Goal: Task Accomplishment & Management: Complete application form

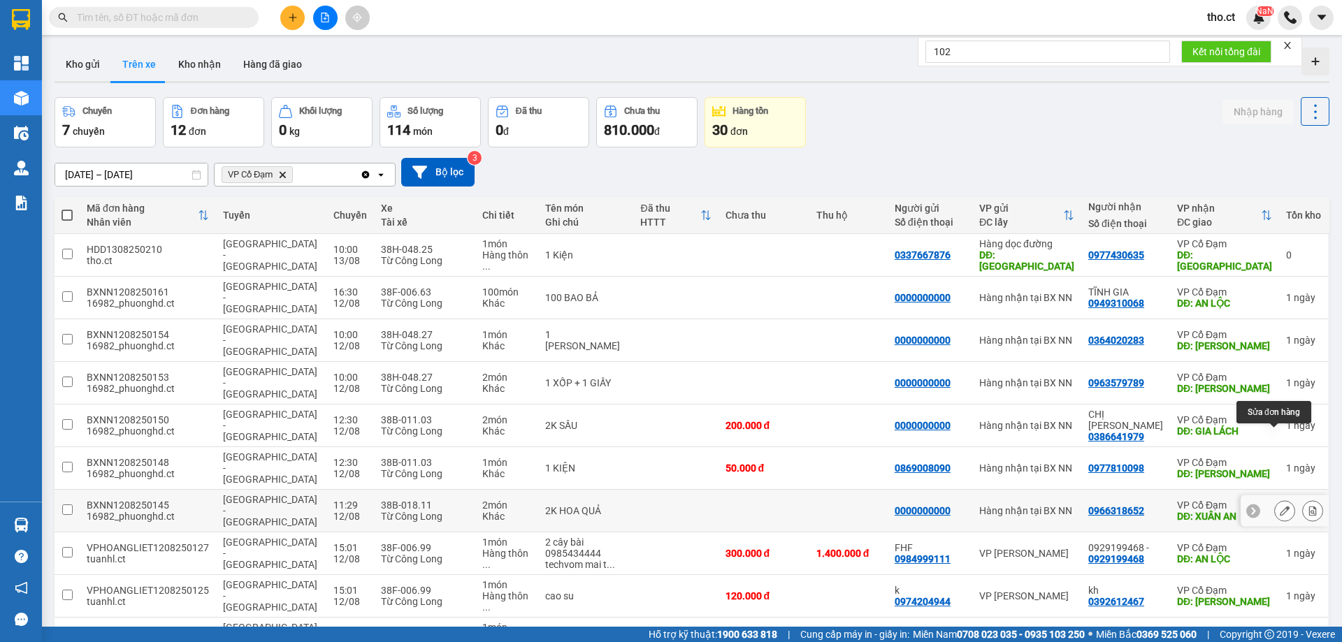
click at [1280, 506] on icon at bounding box center [1285, 511] width 10 height 10
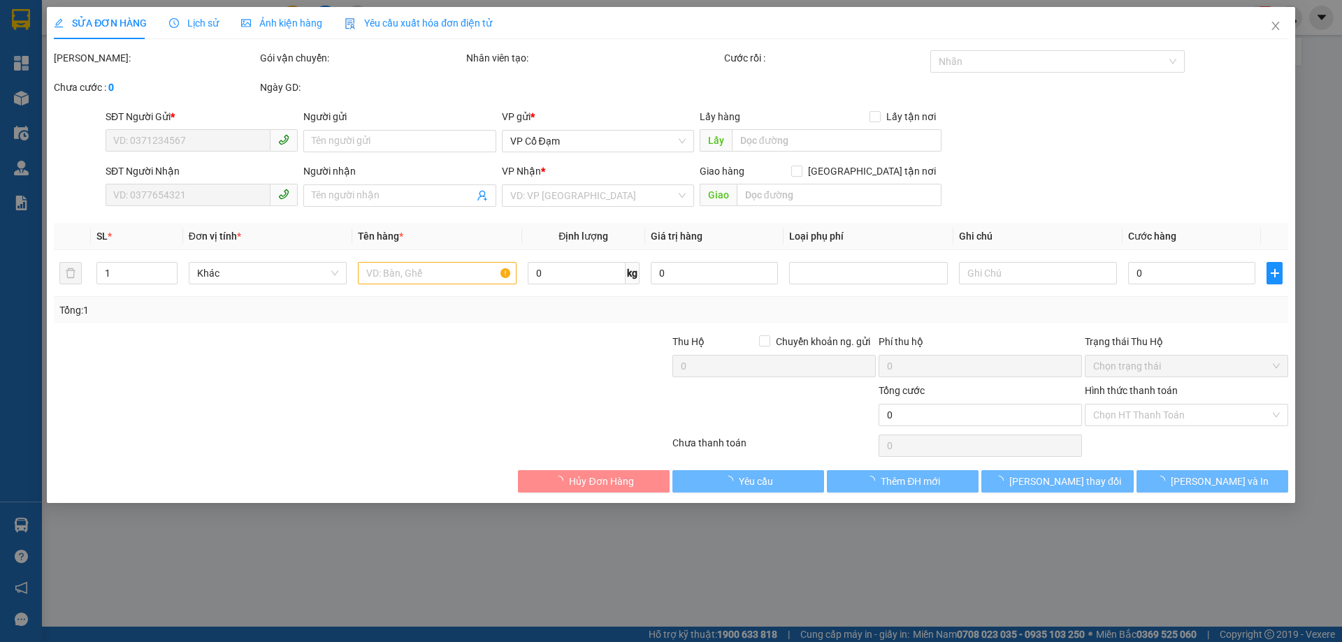
type input "0000000000"
type input "0966318652"
type input "XUÂN AN"
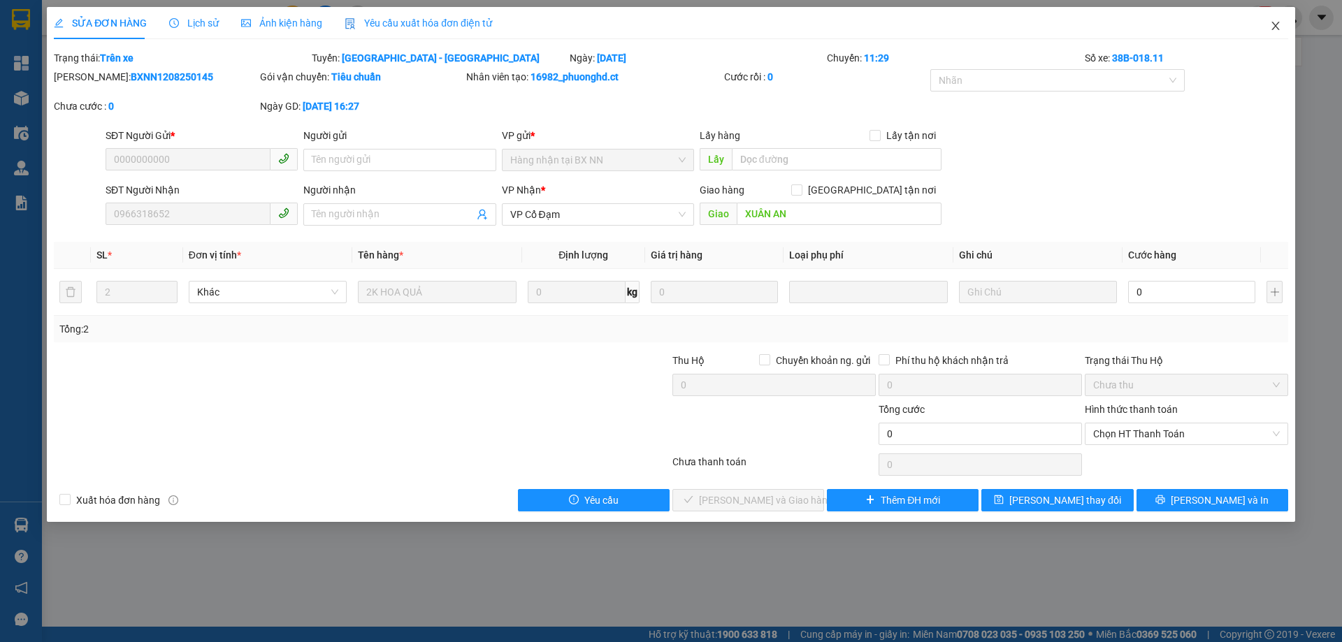
click at [1277, 30] on icon "close" at bounding box center [1275, 25] width 11 height 11
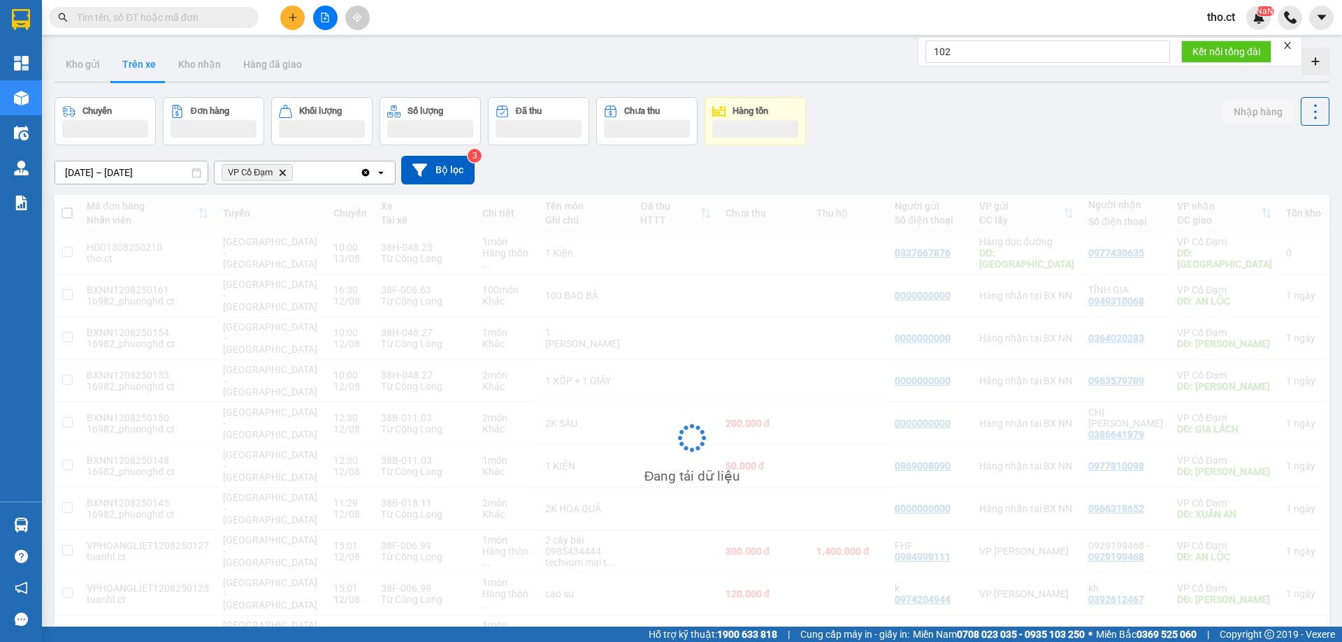
click at [938, 124] on div "Chuyến Đơn hàng Khối lượng Số lượng Đã thu Chưa thu Hàng tồn Nhập hàng" at bounding box center [692, 121] width 1275 height 48
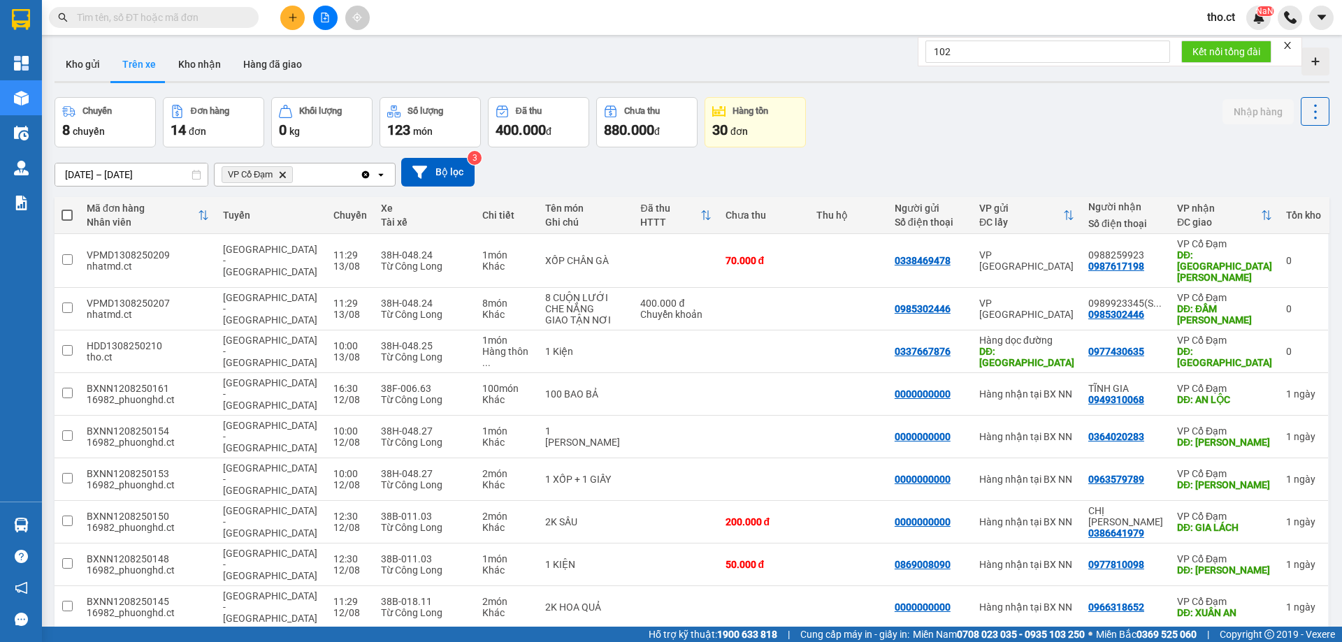
click at [1063, 147] on div "[DATE] – [DATE] Press the down arrow key to interact with the calendar and sele…" at bounding box center [692, 172] width 1275 height 50
click at [295, 15] on icon "plus" at bounding box center [293, 18] width 10 height 10
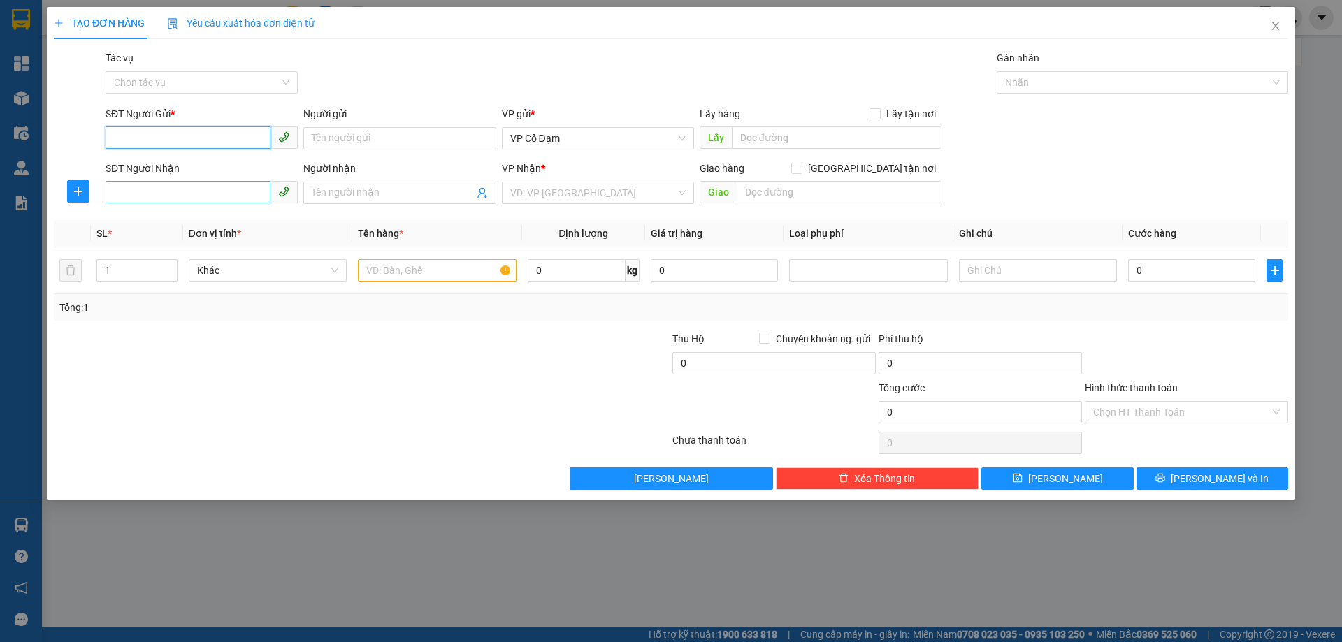
paste input "0972141971"
type input "0972141971"
click at [227, 193] on input "SĐT Người Nhận" at bounding box center [188, 192] width 165 height 22
paste input "0963316999"
type input "0963316999"
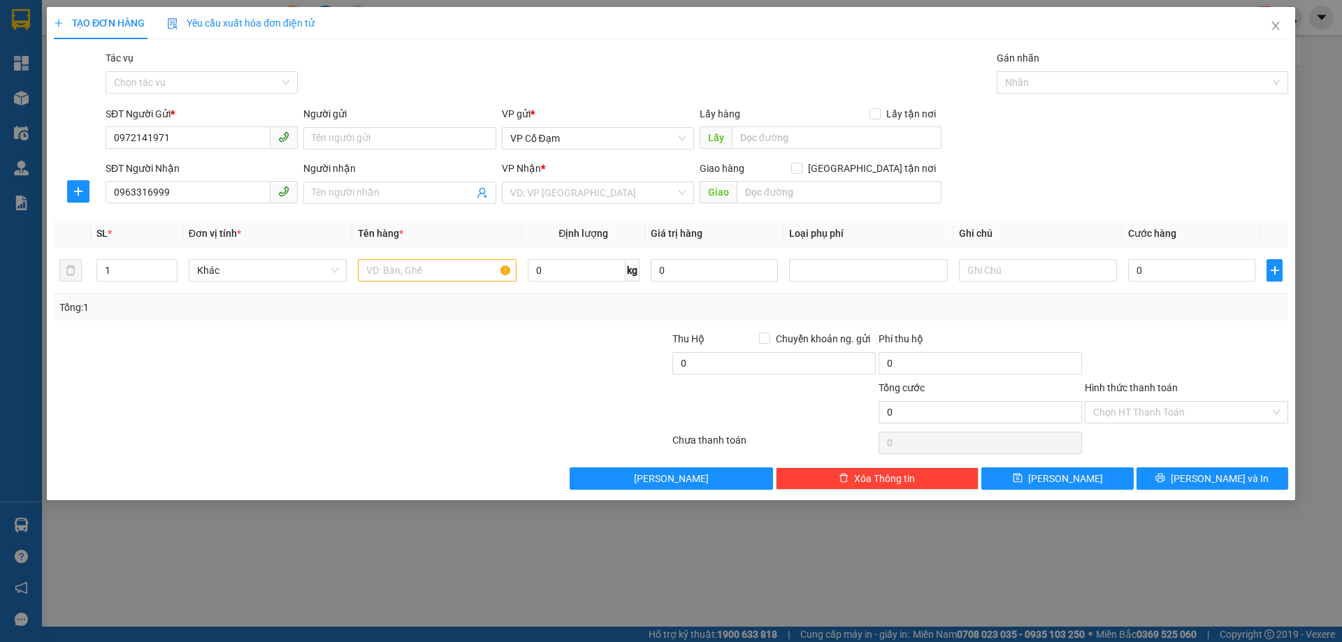
click at [433, 233] on th "Tên hàng *" at bounding box center [436, 233] width 169 height 27
click at [566, 194] on input "search" at bounding box center [593, 192] width 166 height 21
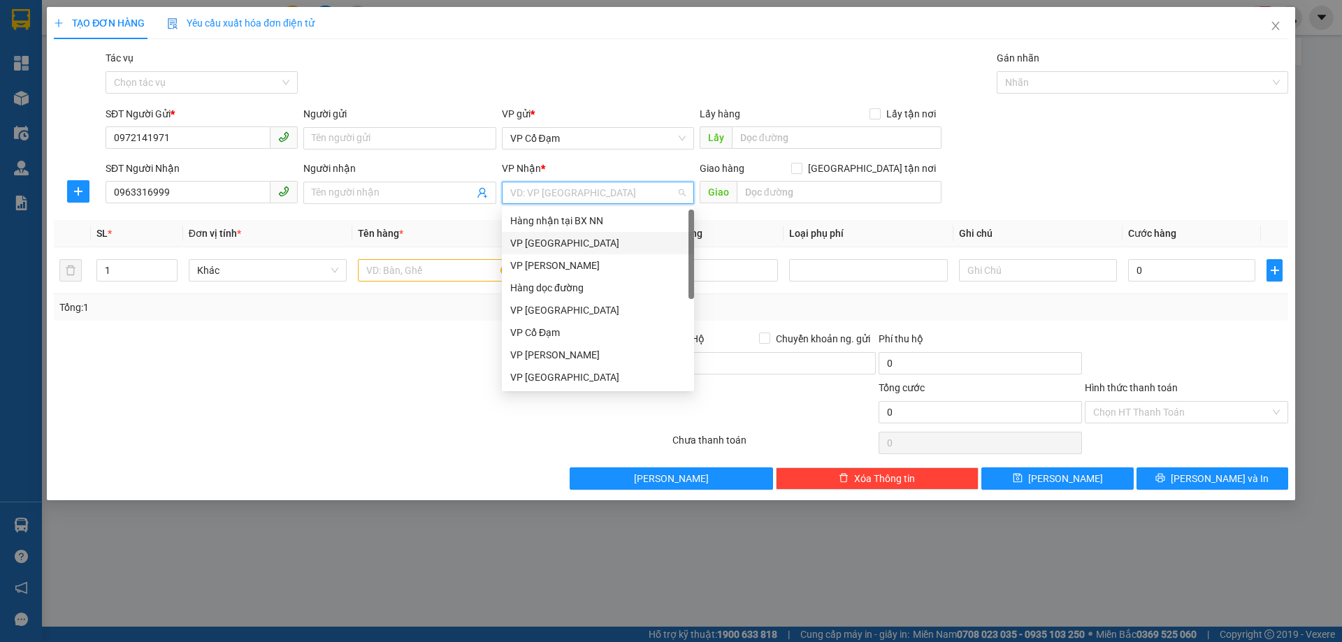
click at [403, 348] on div at bounding box center [258, 355] width 412 height 49
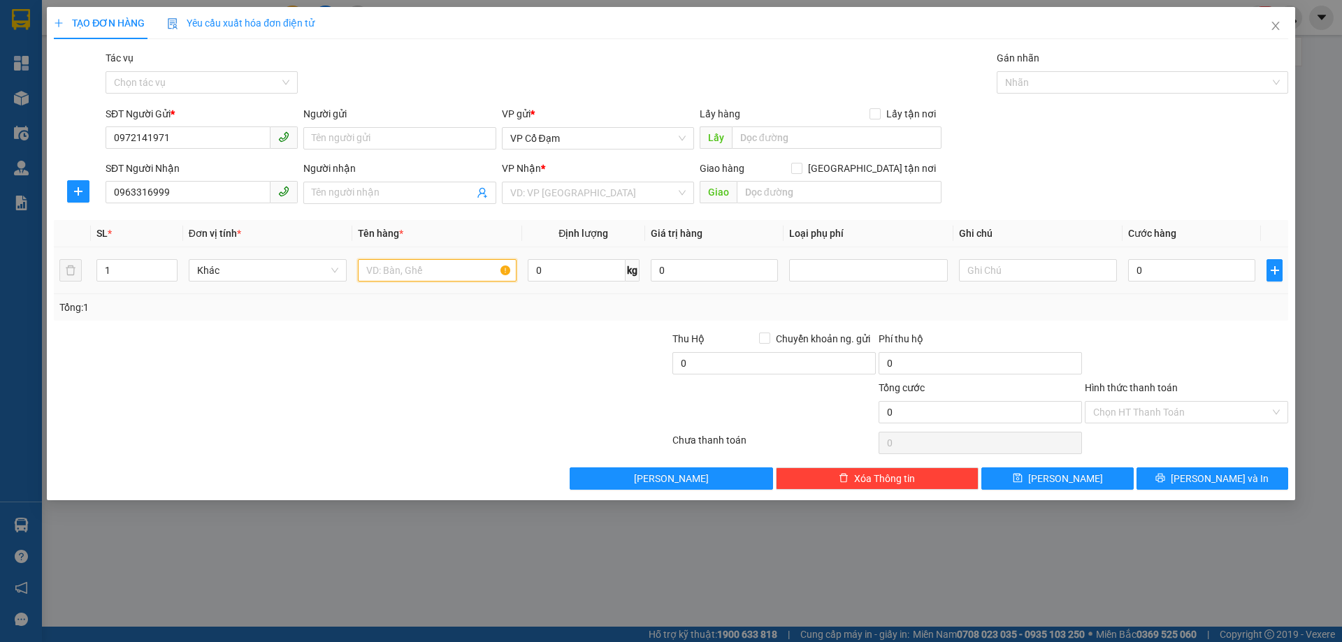
click at [416, 273] on input "text" at bounding box center [437, 270] width 158 height 22
click at [594, 140] on span "VP Cổ Đạm" at bounding box center [597, 138] width 175 height 21
type input "1 KIỆN GẠCH"
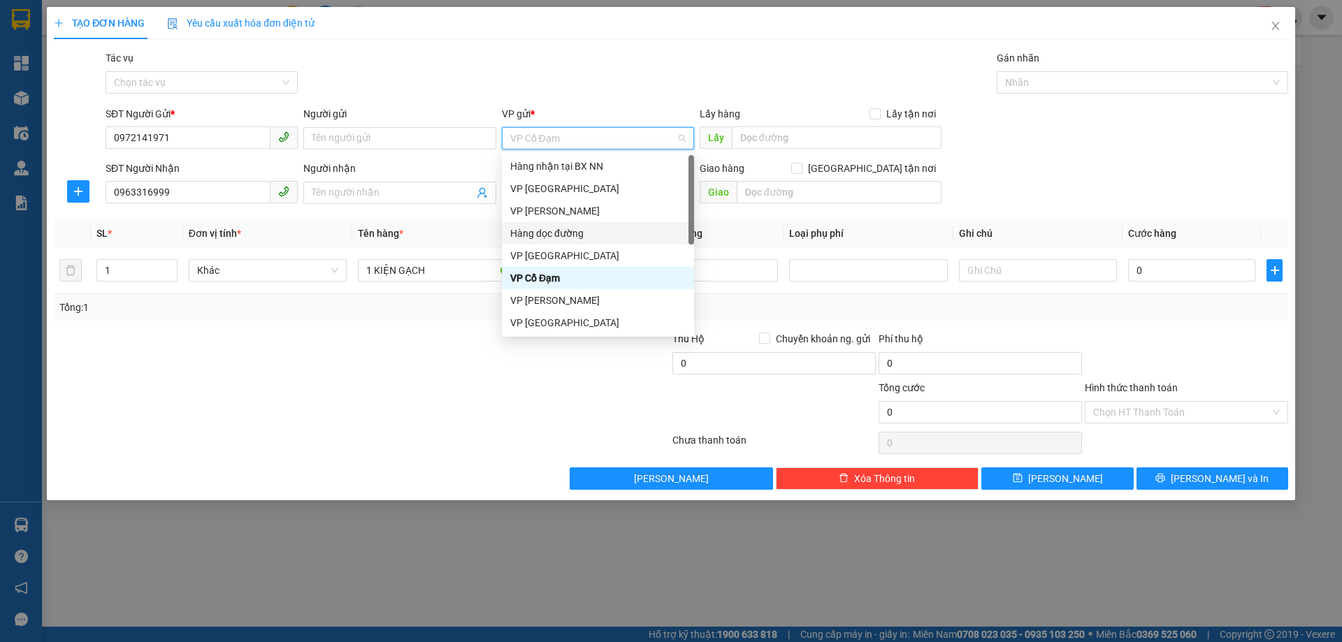
click at [556, 233] on div "Hàng dọc đường" at bounding box center [597, 233] width 175 height 15
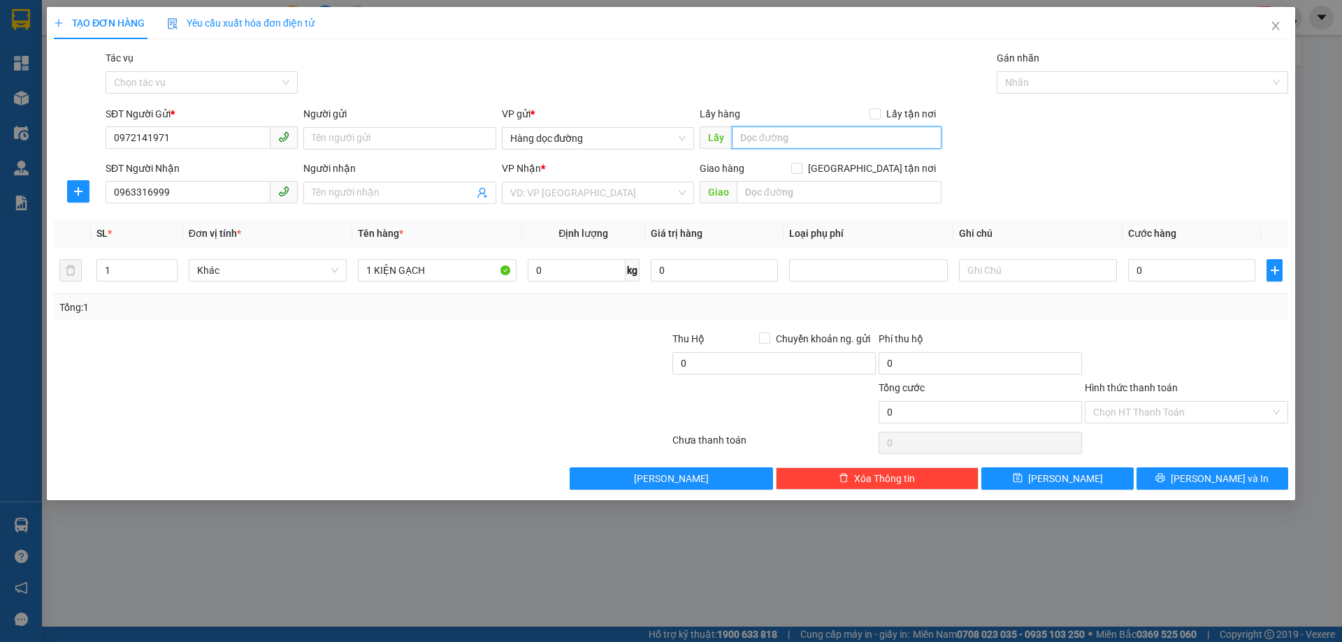
click at [843, 143] on input "text" at bounding box center [837, 137] width 210 height 22
click at [678, 203] on div "VD: VP [GEOGRAPHIC_DATA]" at bounding box center [598, 193] width 192 height 22
type input "THANH HÓA"
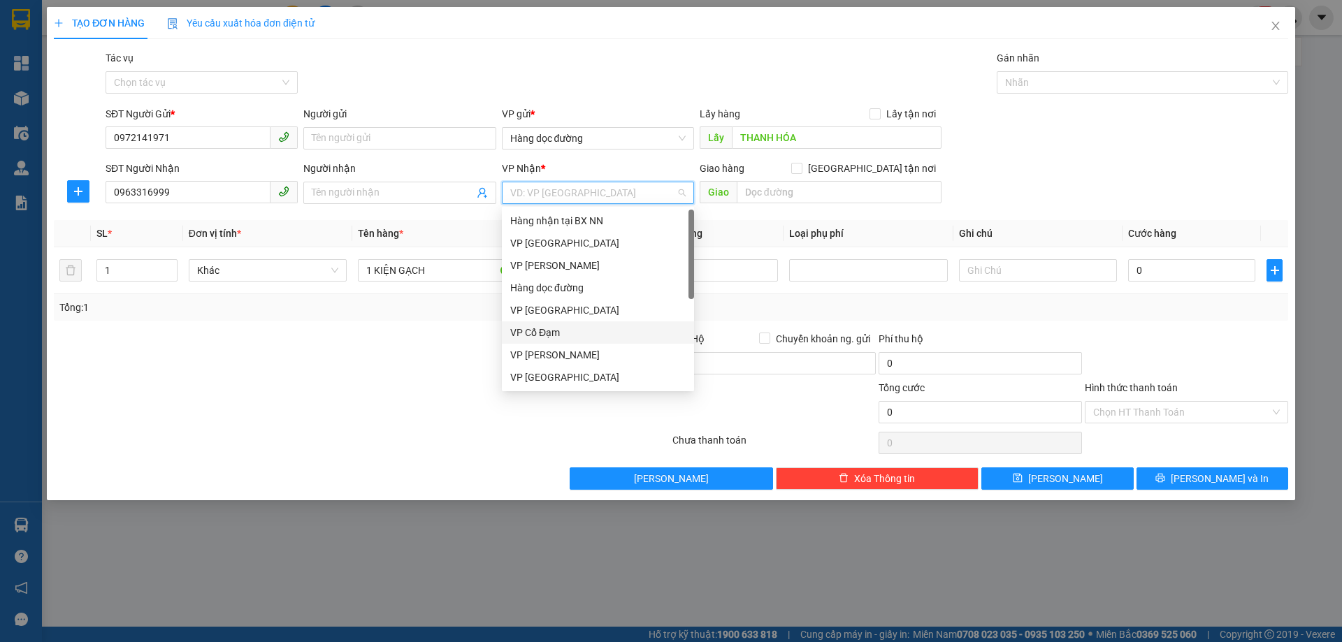
drag, startPoint x: 558, startPoint y: 328, endPoint x: 730, endPoint y: 226, distance: 200.3
click at [559, 325] on div "VP Cổ Đạm" at bounding box center [597, 332] width 175 height 15
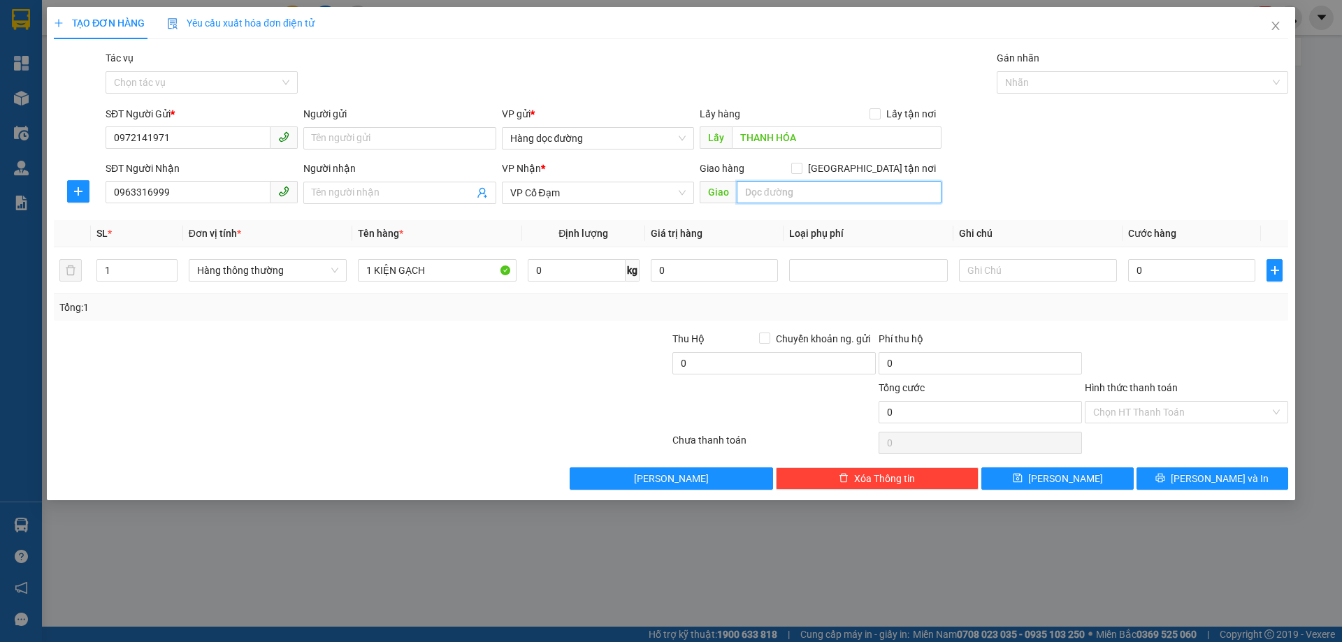
click at [766, 203] on input "text" at bounding box center [839, 192] width 205 height 22
type input "LỘC HÀ"
click at [229, 75] on input "Tác vụ" at bounding box center [197, 82] width 166 height 21
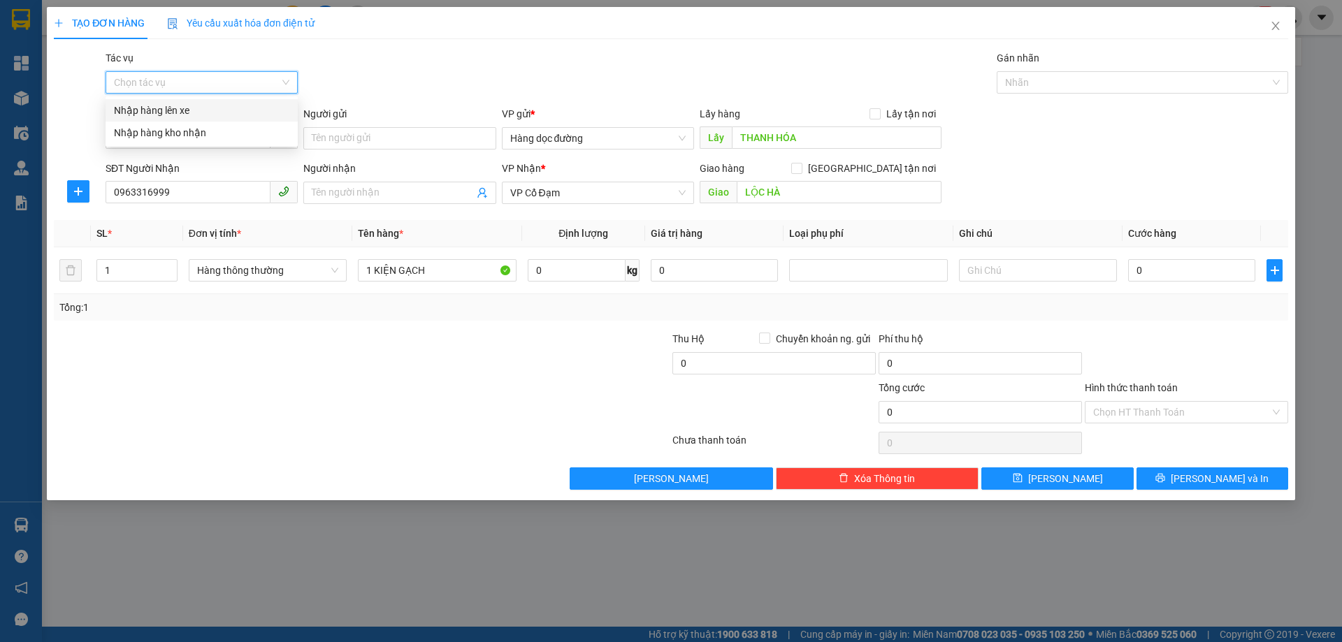
click at [189, 110] on div "Nhập hàng lên xe" at bounding box center [201, 110] width 175 height 15
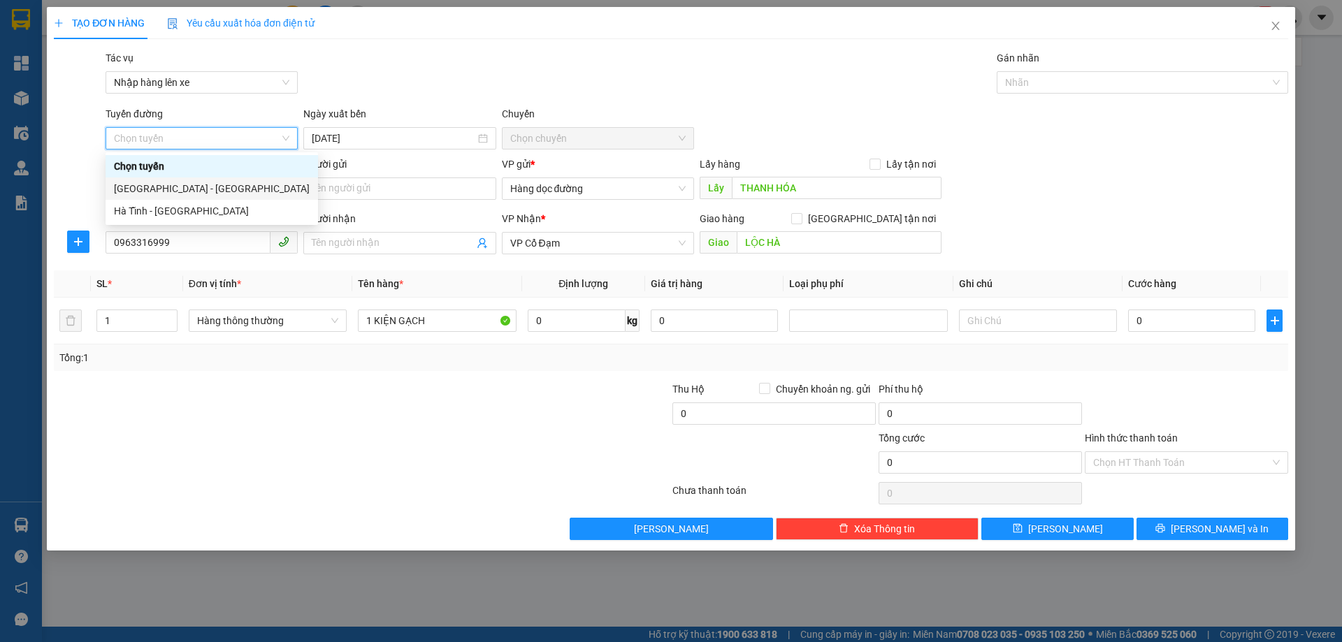
click at [243, 195] on div "[GEOGRAPHIC_DATA] - [GEOGRAPHIC_DATA]" at bounding box center [212, 188] width 196 height 15
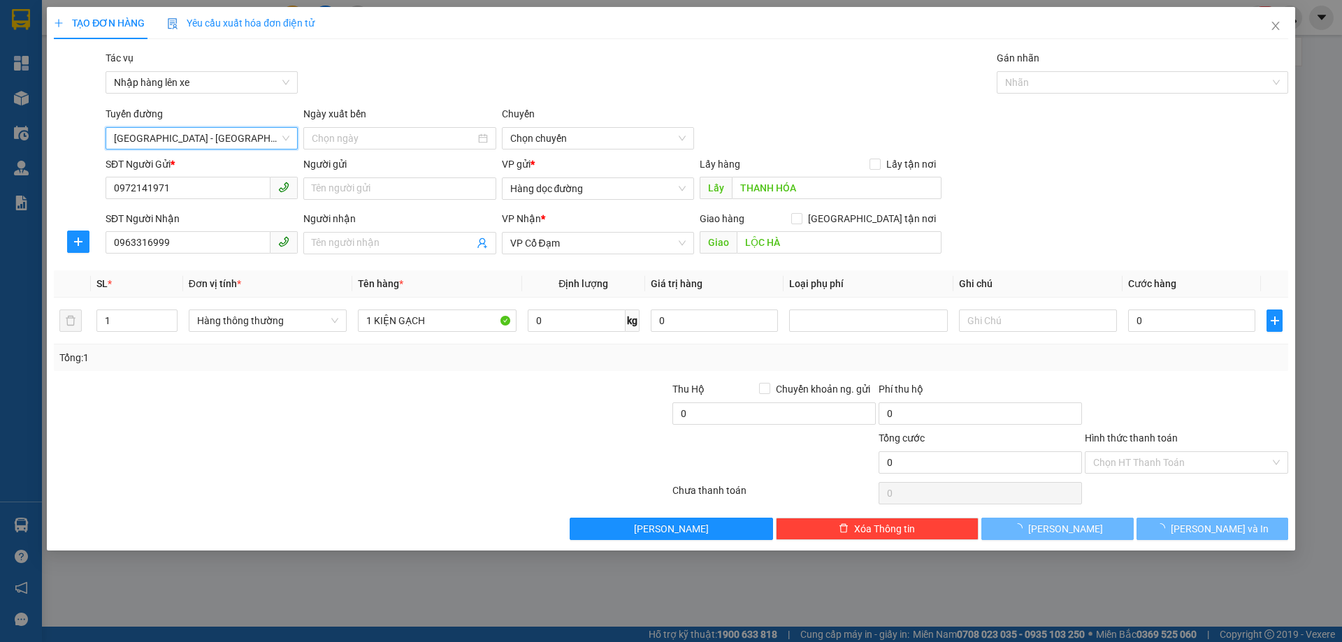
type input "[DATE]"
click at [542, 145] on span "10:00 - 38H-048.25" at bounding box center [597, 138] width 175 height 21
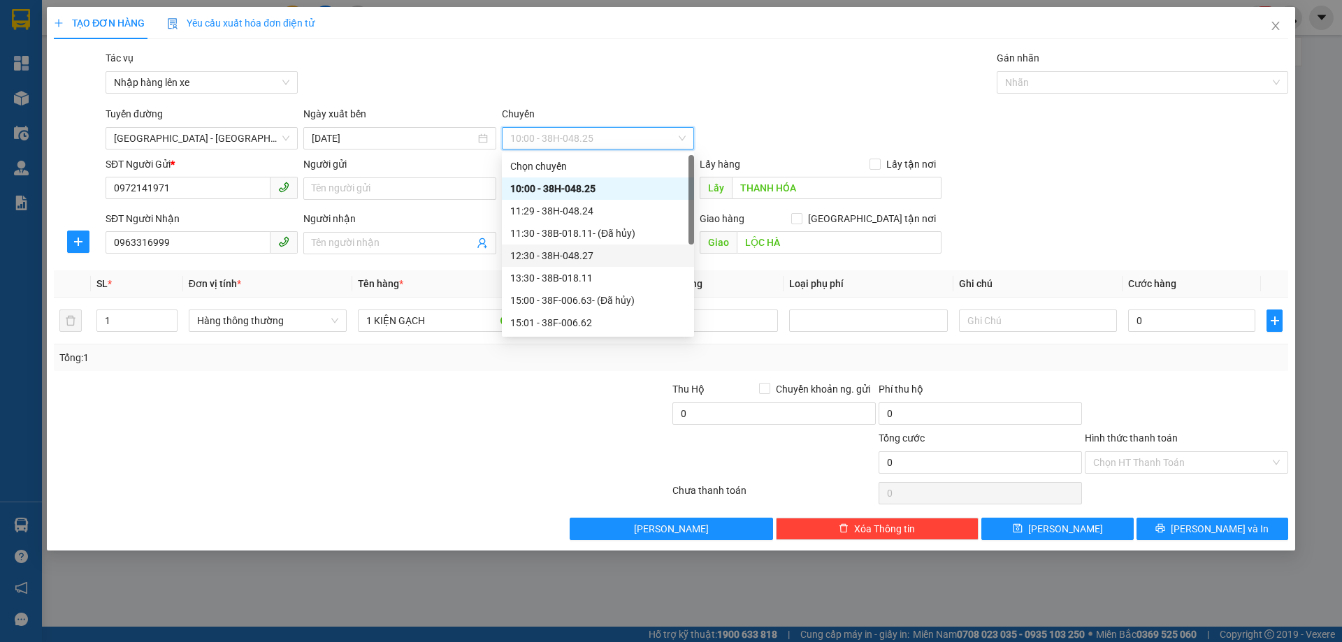
click at [591, 261] on div "12:30 - 38H-048.27" at bounding box center [597, 255] width 175 height 15
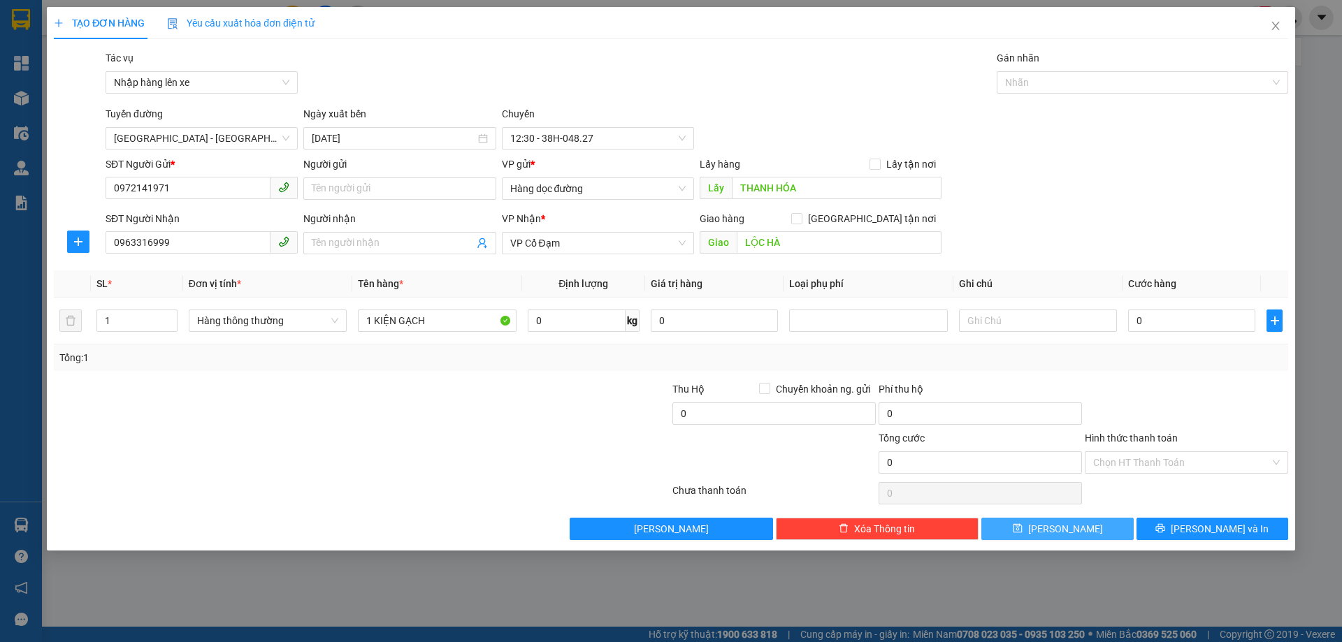
click at [1022, 532] on icon "save" at bounding box center [1017, 528] width 9 height 9
